Goal: Information Seeking & Learning: Learn about a topic

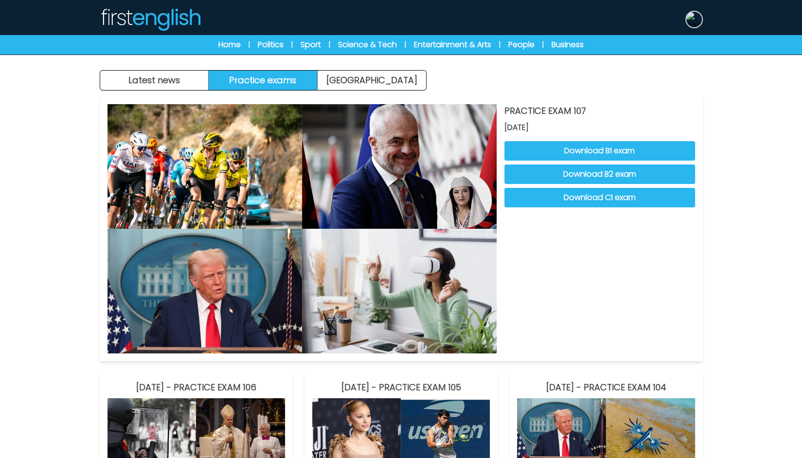
click at [686, 21] on img at bounding box center [694, 20] width 16 height 16
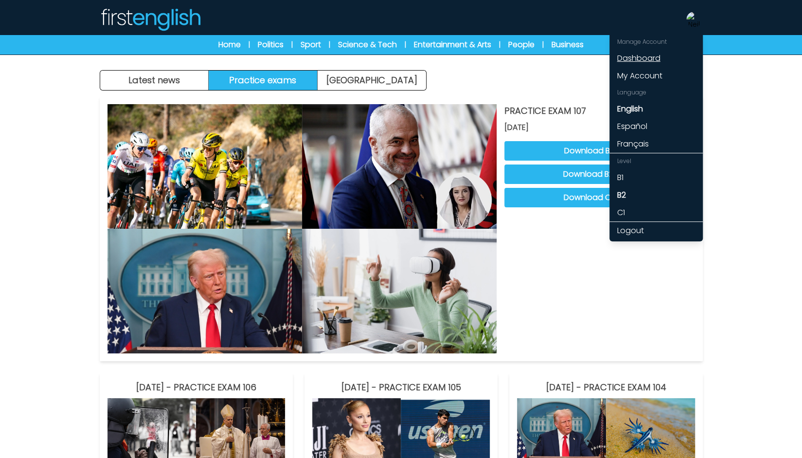
click at [652, 58] on link "Dashboard" at bounding box center [655, 59] width 93 height 18
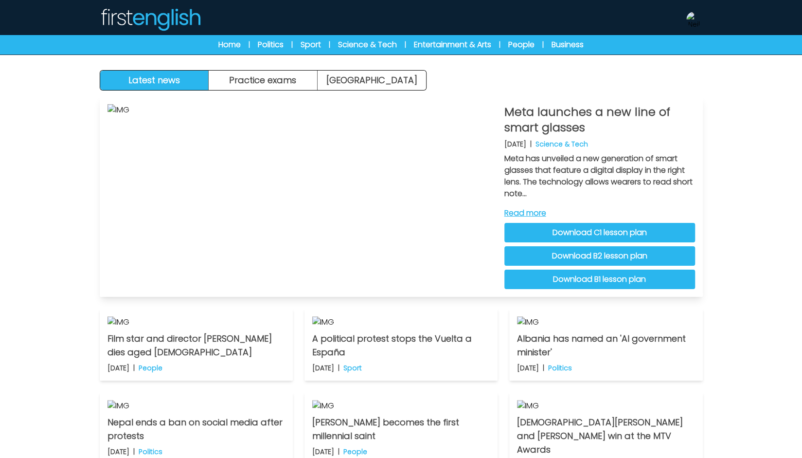
click at [572, 230] on link "Download C1 lesson plan" at bounding box center [599, 232] width 191 height 19
click at [554, 253] on link "Download B2 lesson plan" at bounding box center [599, 255] width 191 height 19
click at [610, 275] on link "Download B1 lesson plan" at bounding box center [599, 278] width 191 height 19
click at [538, 213] on link "Read more" at bounding box center [599, 213] width 191 height 12
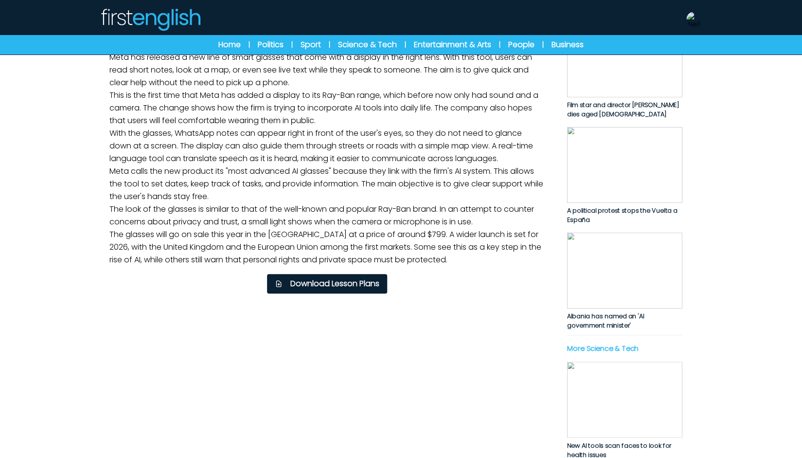
scroll to position [146, 0]
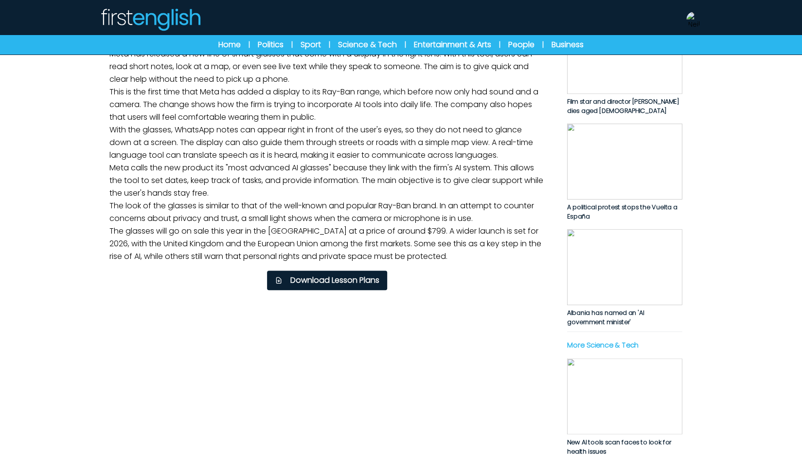
click at [403, 43] on link "Listening" at bounding box center [437, 32] width 221 height 21
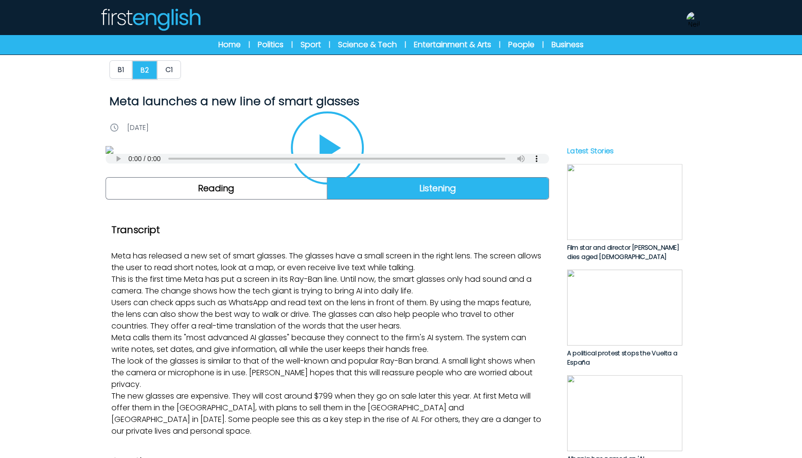
click at [162, 58] on div "B1 B2 C1 Meta launches a new line of smart glasses Meta launches a new line of …" at bounding box center [401, 454] width 622 height 896
click at [165, 69] on button "C1" at bounding box center [169, 69] width 24 height 18
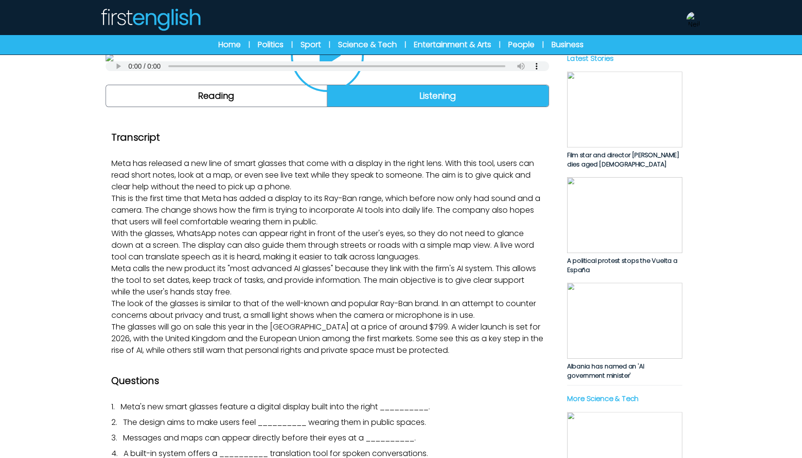
scroll to position [97, 0]
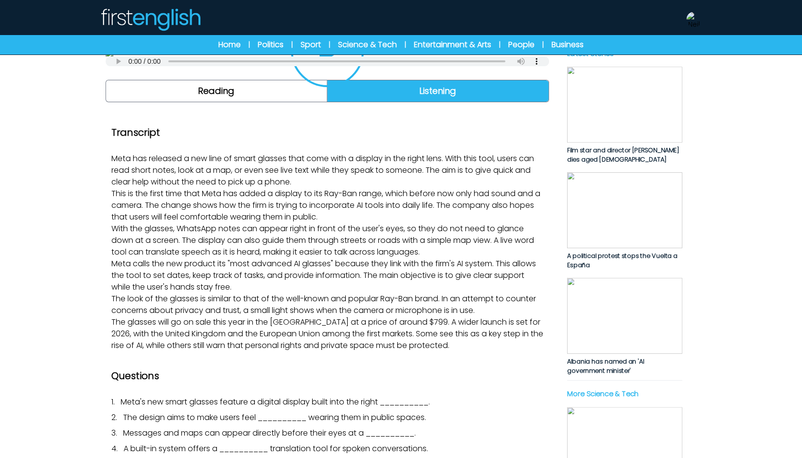
click at [331, 56] on img at bounding box center [327, 53] width 443 height 8
click at [330, 74] on icon "Play/Pause" at bounding box center [327, 50] width 47 height 47
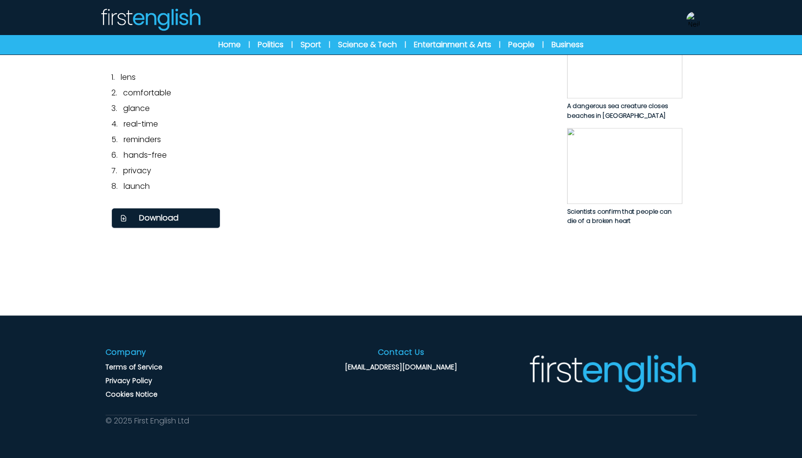
scroll to position [778, 0]
click at [162, 224] on span "Download" at bounding box center [158, 218] width 39 height 12
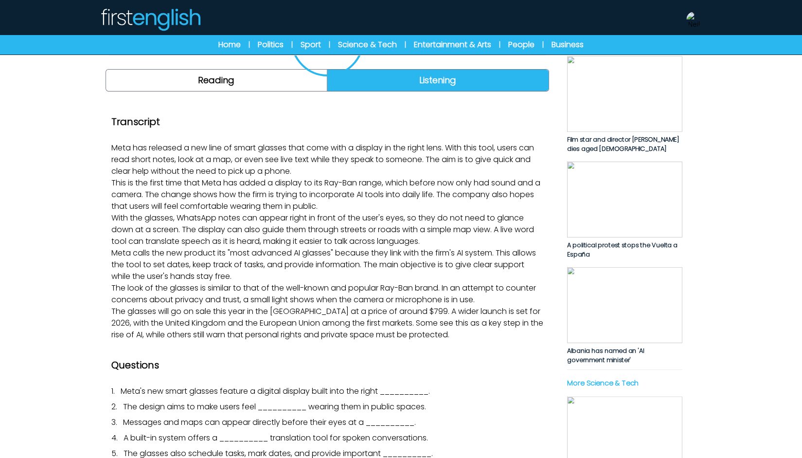
scroll to position [0, 0]
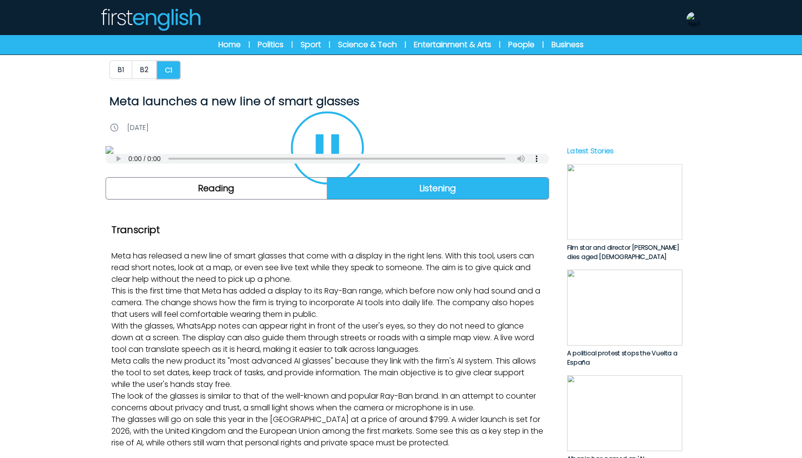
click at [328, 171] on icon "Play/Pause" at bounding box center [327, 147] width 47 height 47
click at [639, 226] on img at bounding box center [623, 202] width 115 height 76
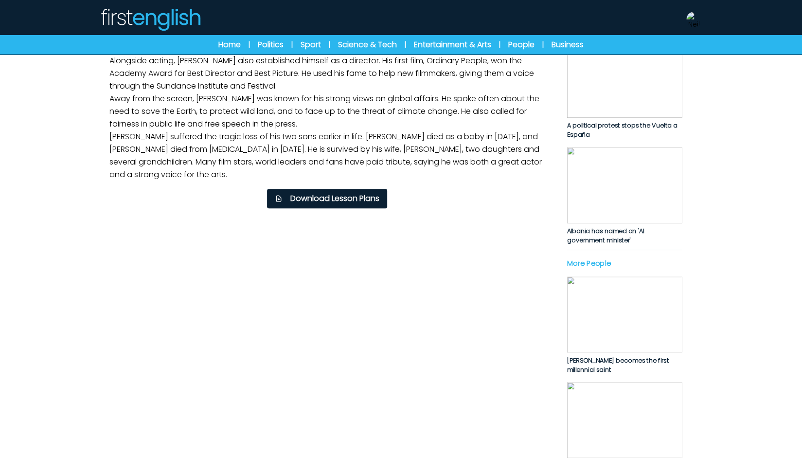
scroll to position [292, 0]
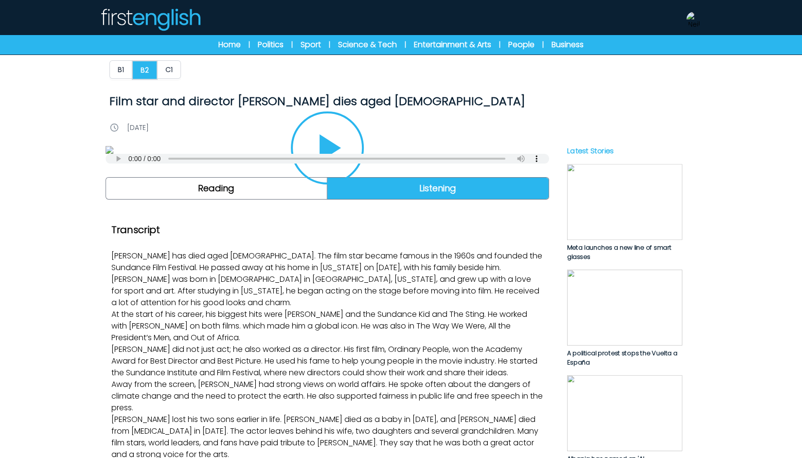
scroll to position [146, 0]
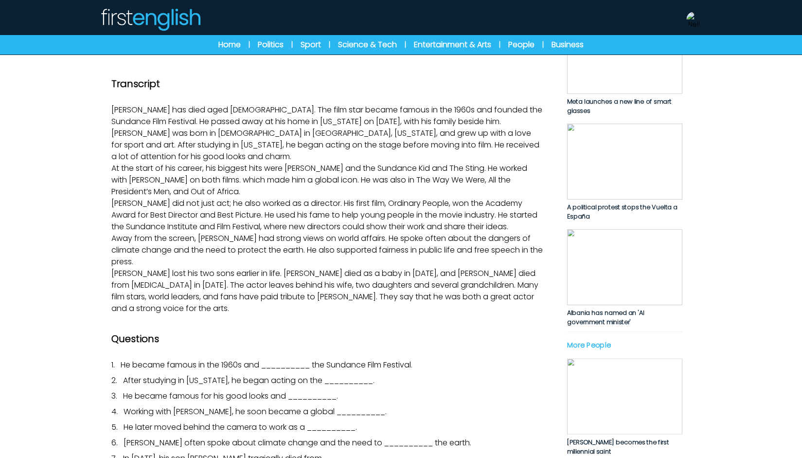
click at [357, 8] on img at bounding box center [327, 4] width 443 height 8
click at [337, 25] on icon "Play/Pause" at bounding box center [327, 2] width 47 height 47
click at [610, 194] on img at bounding box center [623, 162] width 115 height 76
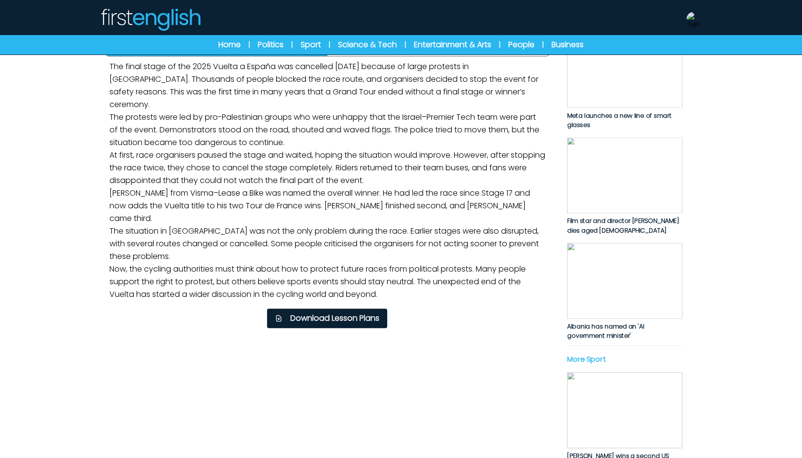
scroll to position [194, 0]
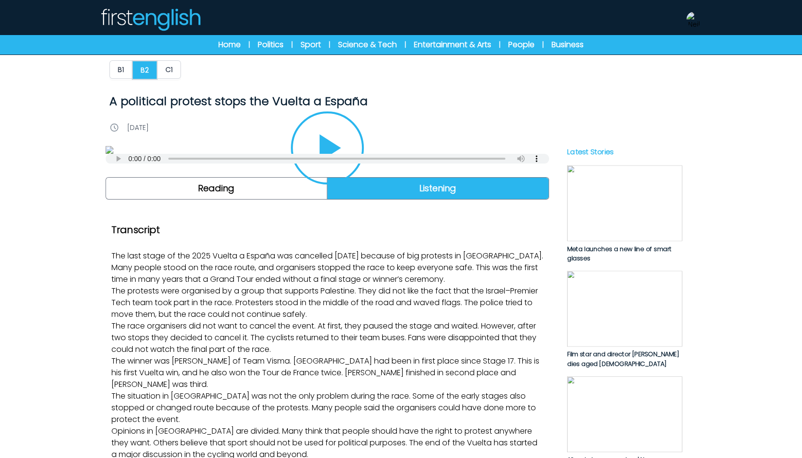
click at [348, 171] on icon "Play/Pause" at bounding box center [327, 147] width 47 height 47
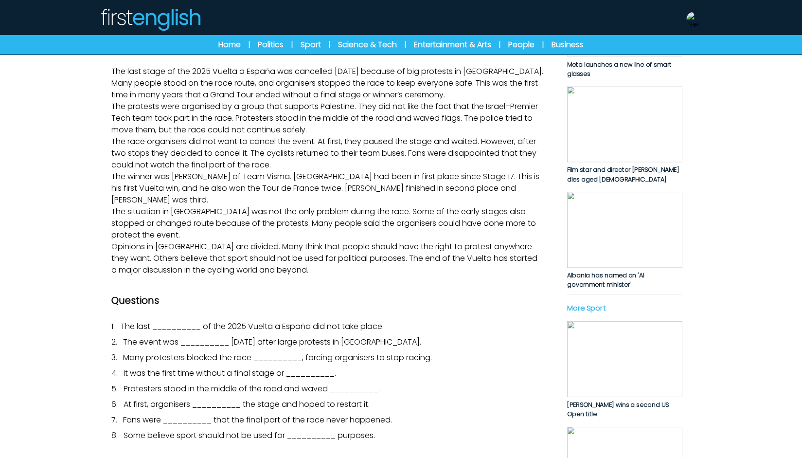
scroll to position [243, 0]
